Goal: Task Accomplishment & Management: Complete application form

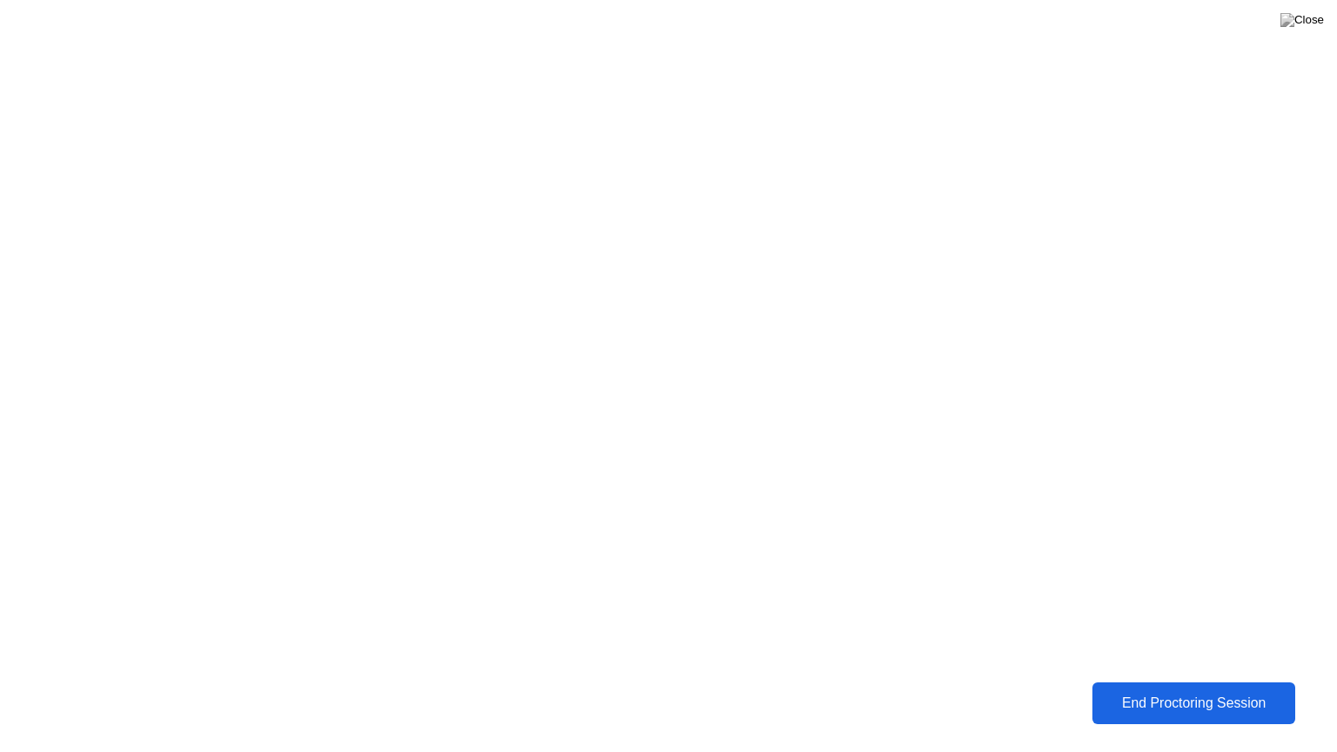
click at [1173, 696] on div "End Proctoring Session" at bounding box center [1194, 703] width 192 height 16
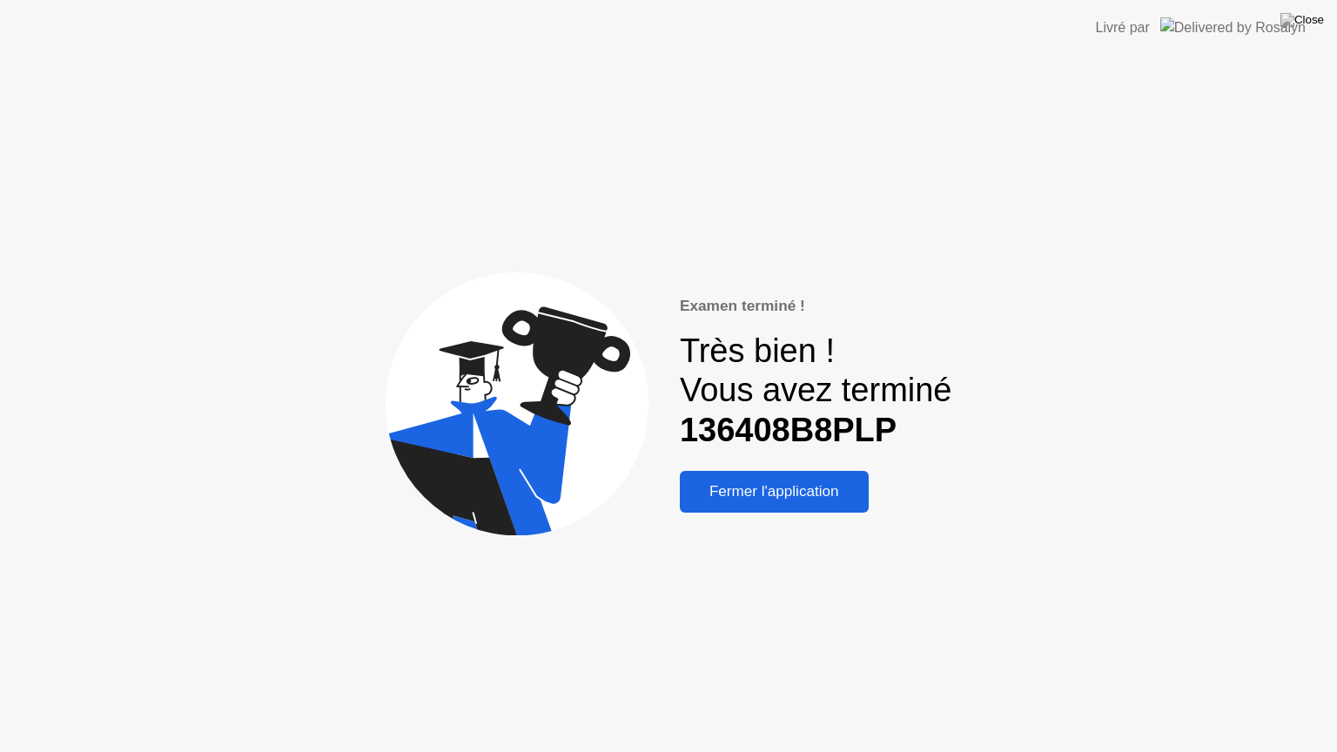
click at [721, 303] on div "Examen terminé !" at bounding box center [816, 306] width 272 height 23
click at [830, 393] on div "Très bien ! Vous avez terminé 136408B8PLP" at bounding box center [816, 391] width 272 height 119
click at [815, 426] on b "136408B8PLP" at bounding box center [788, 430] width 217 height 37
click at [732, 500] on div "Fermer l'application" at bounding box center [774, 491] width 178 height 17
